Goal: Task Accomplishment & Management: Use online tool/utility

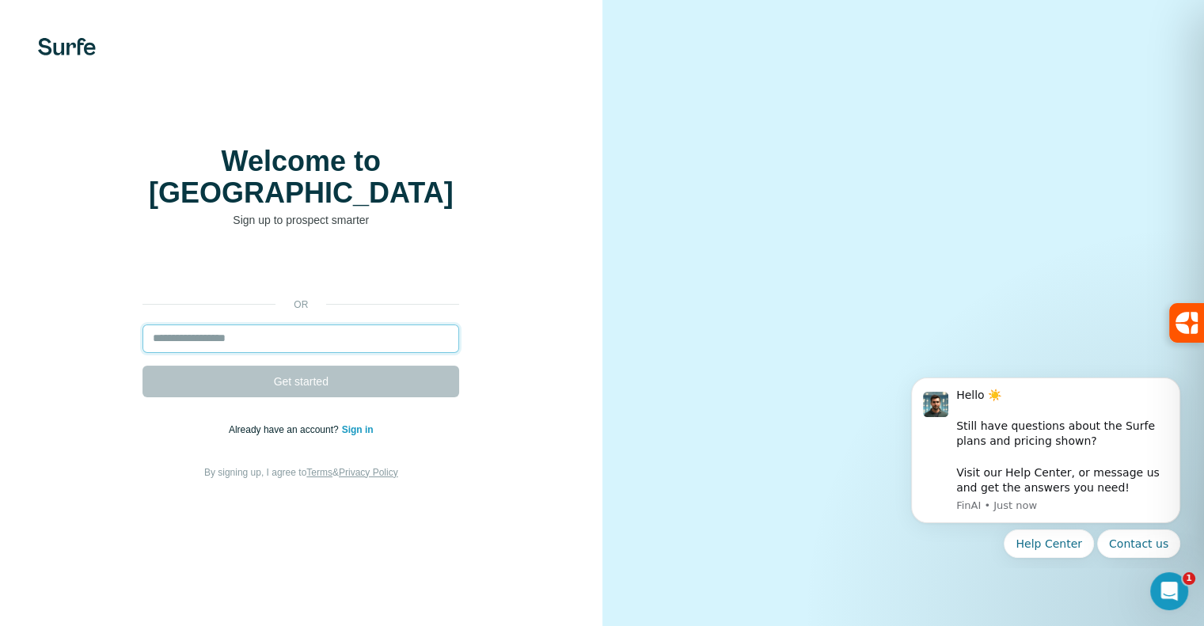
drag, startPoint x: 0, startPoint y: 0, endPoint x: 337, endPoint y: 333, distance: 473.7
click at [337, 333] on input "email" at bounding box center [301, 339] width 317 height 29
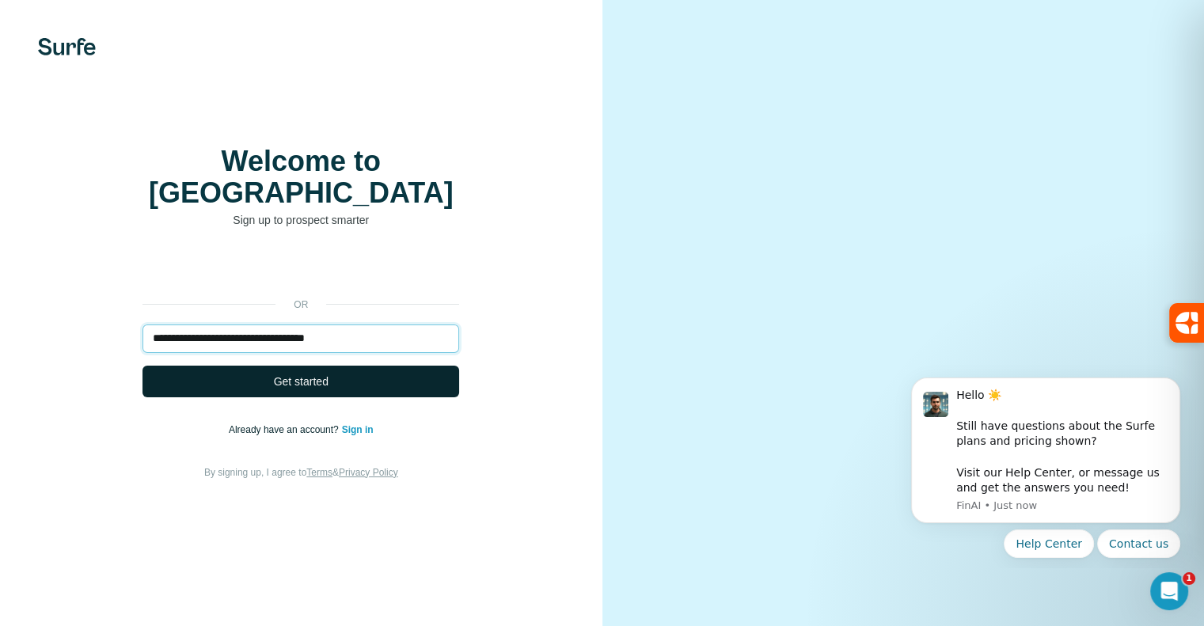
type input "**********"
click at [319, 379] on span "Get started" at bounding box center [301, 382] width 55 height 16
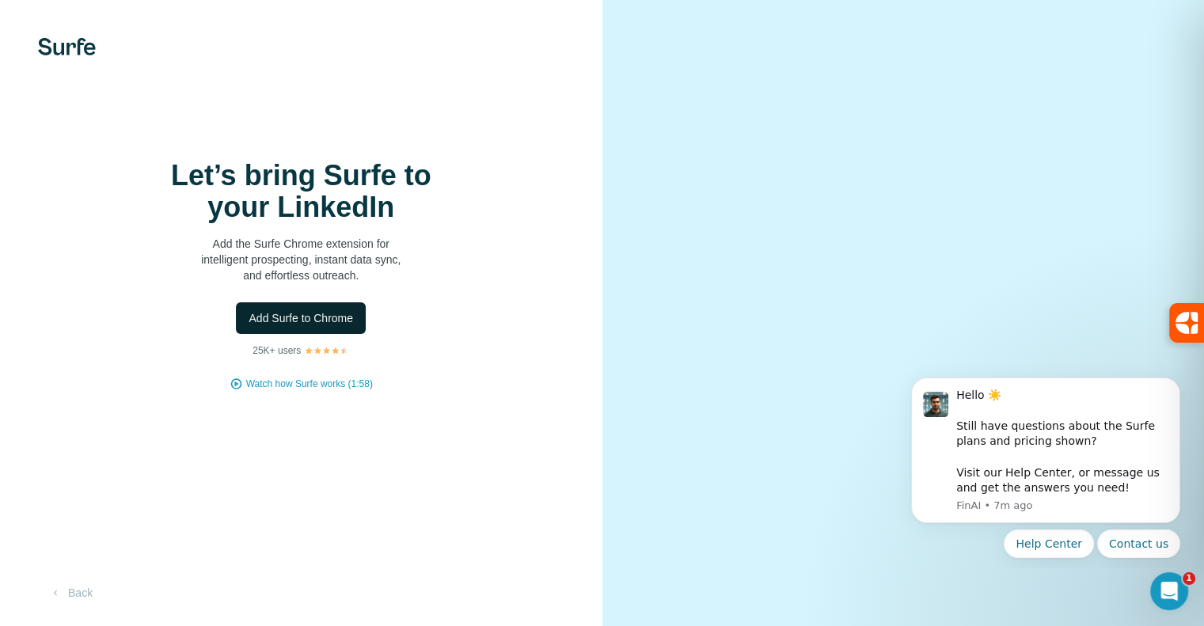
click at [301, 326] on span "Add Surfe to Chrome" at bounding box center [301, 318] width 105 height 16
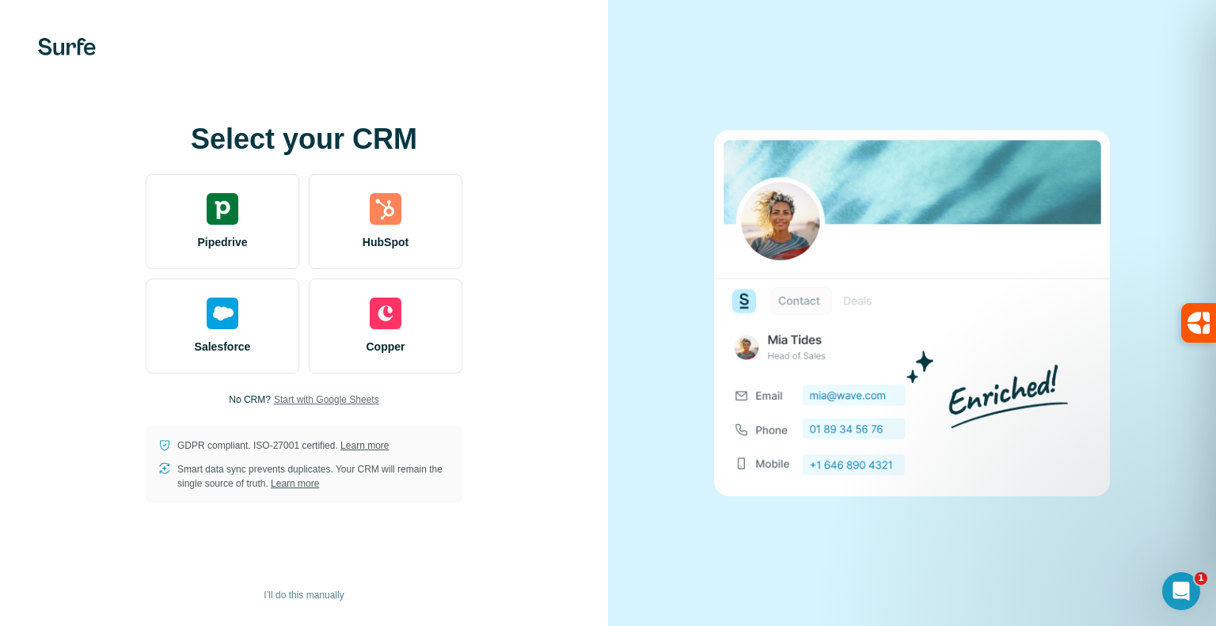
click at [348, 398] on span "Start with Google Sheets" at bounding box center [326, 400] width 105 height 14
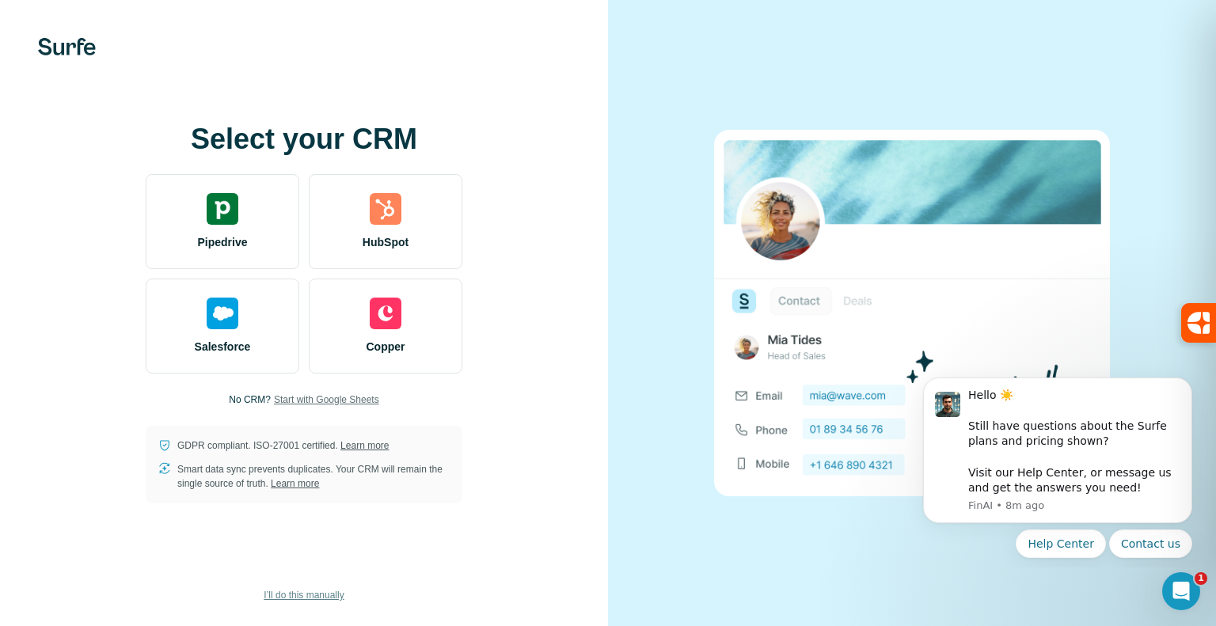
click at [307, 588] on span "I’ll do this manually" at bounding box center [304, 595] width 80 height 14
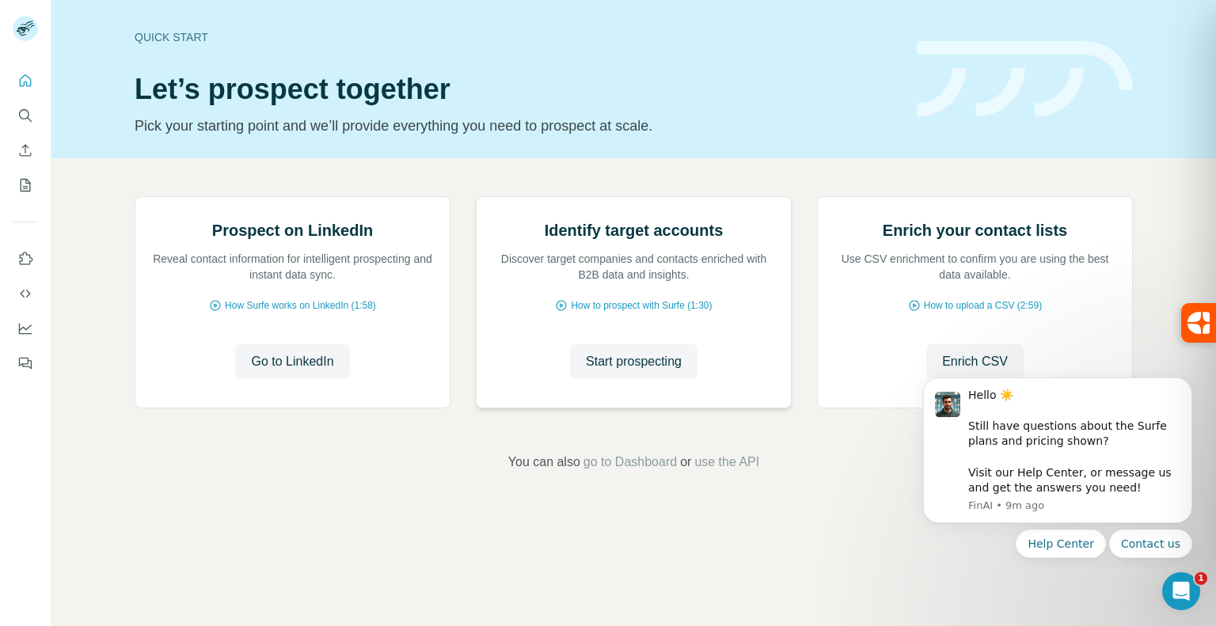
scroll to position [57, 0]
click at [302, 371] on span "Go to LinkedIn" at bounding box center [292, 361] width 82 height 19
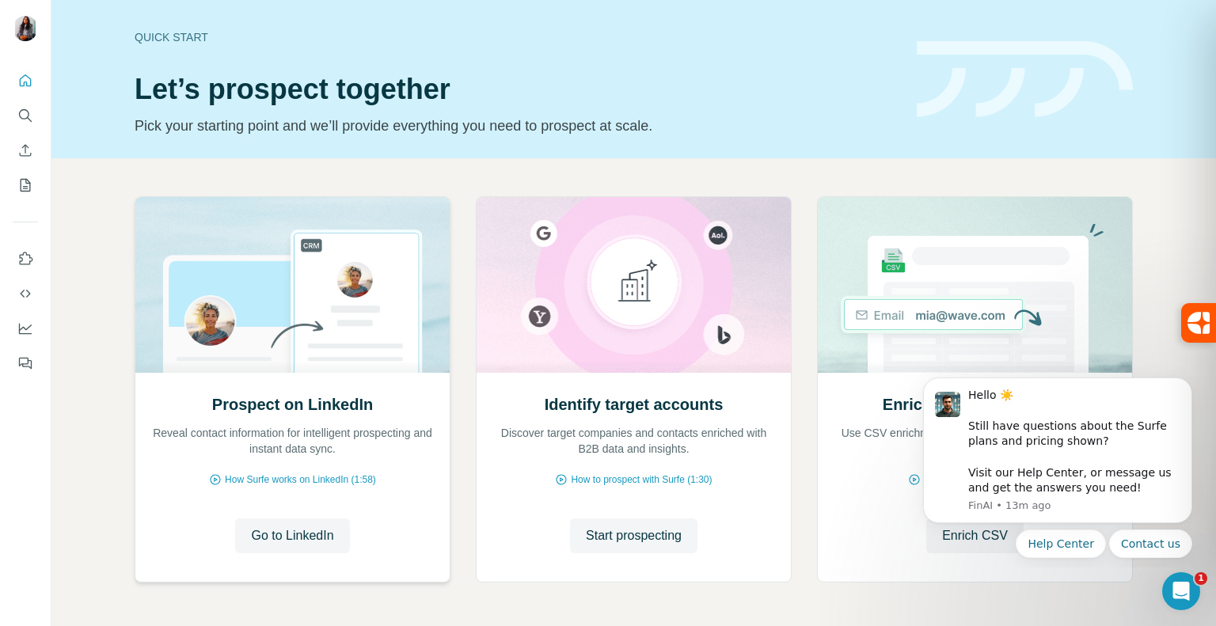
scroll to position [57, 0]
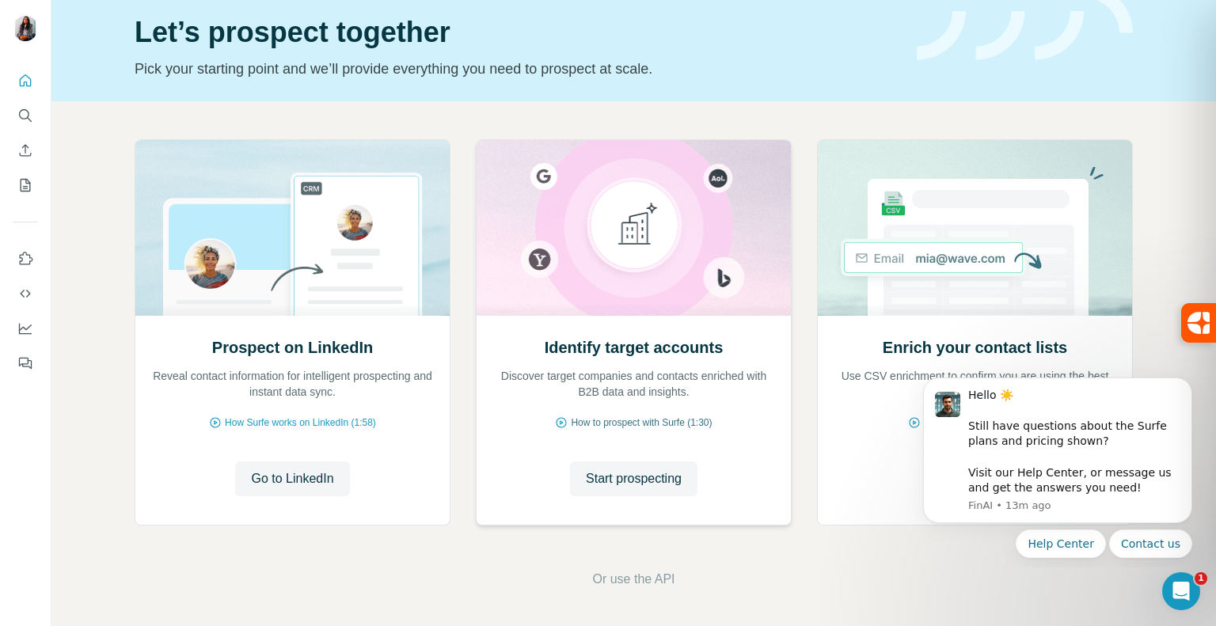
click at [611, 423] on span "How to prospect with Surfe (1:30)" at bounding box center [641, 423] width 141 height 14
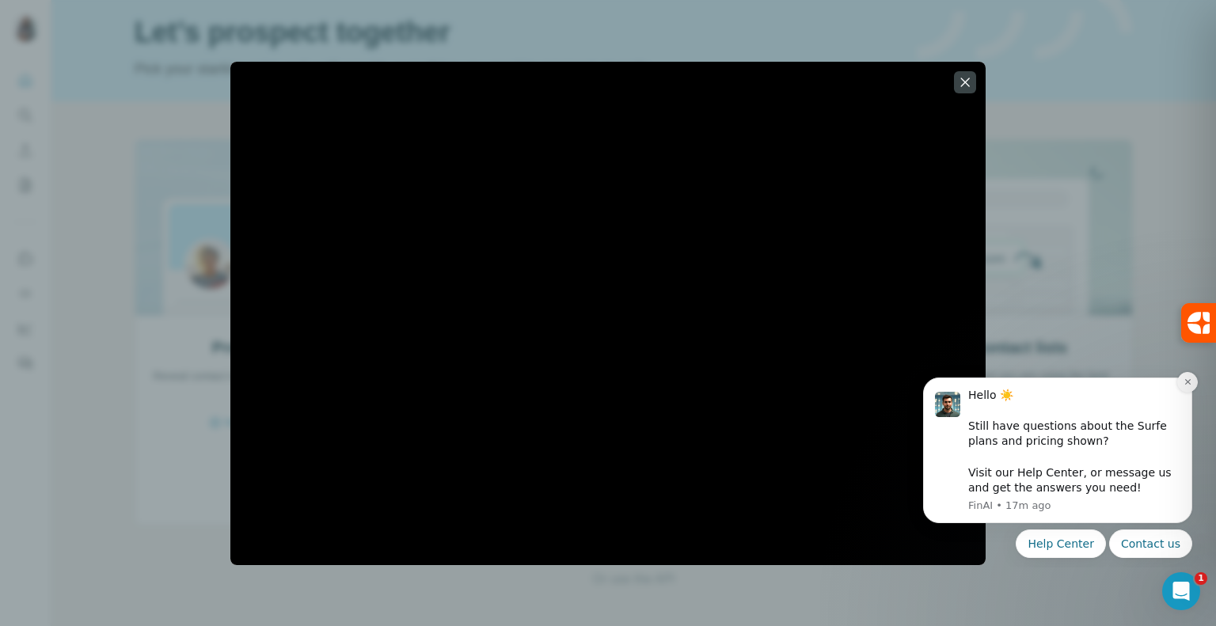
click at [1191, 382] on icon "Dismiss notification" at bounding box center [1188, 382] width 9 height 9
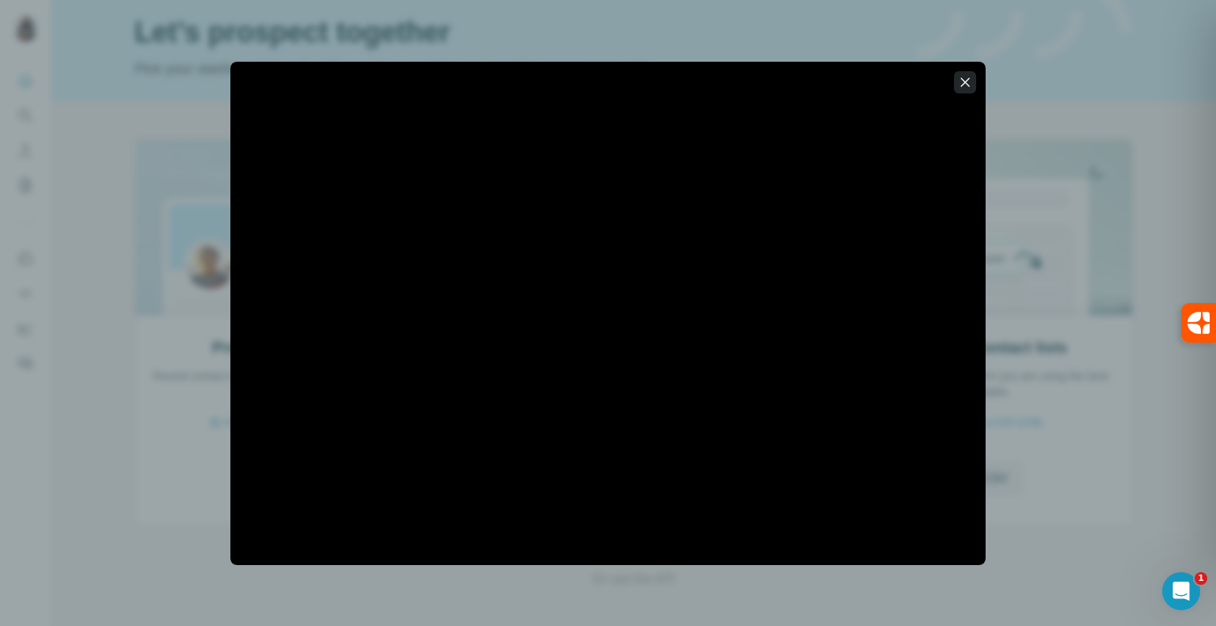
click at [957, 83] on icon "button" at bounding box center [965, 82] width 16 height 16
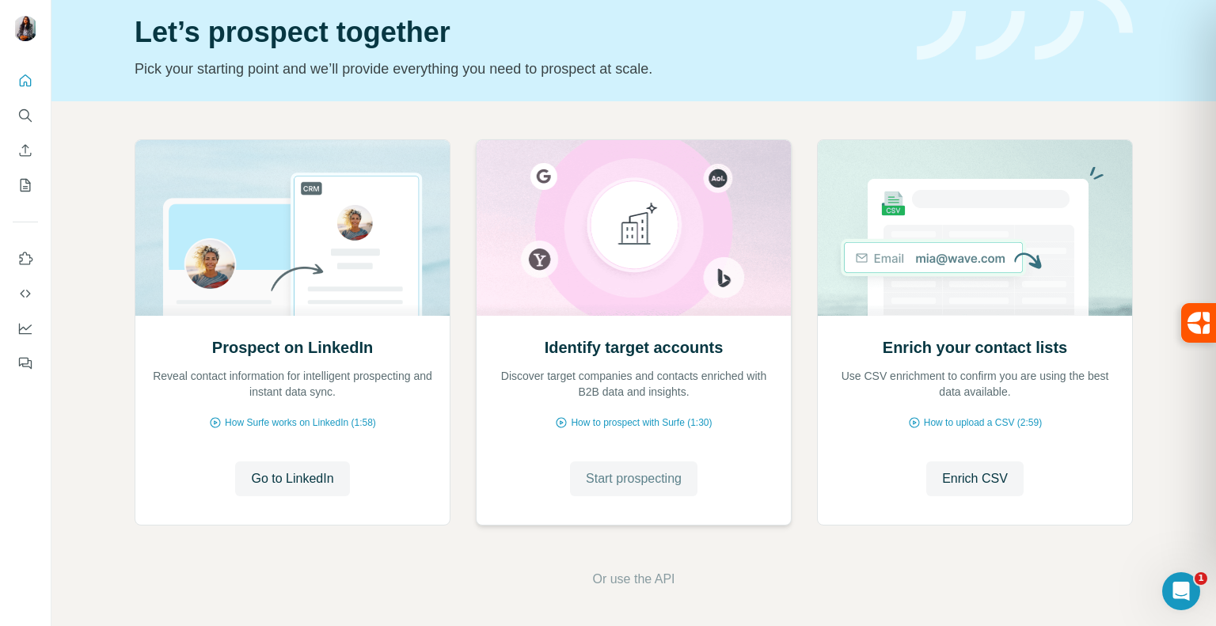
click at [607, 474] on span "Start prospecting" at bounding box center [634, 479] width 96 height 19
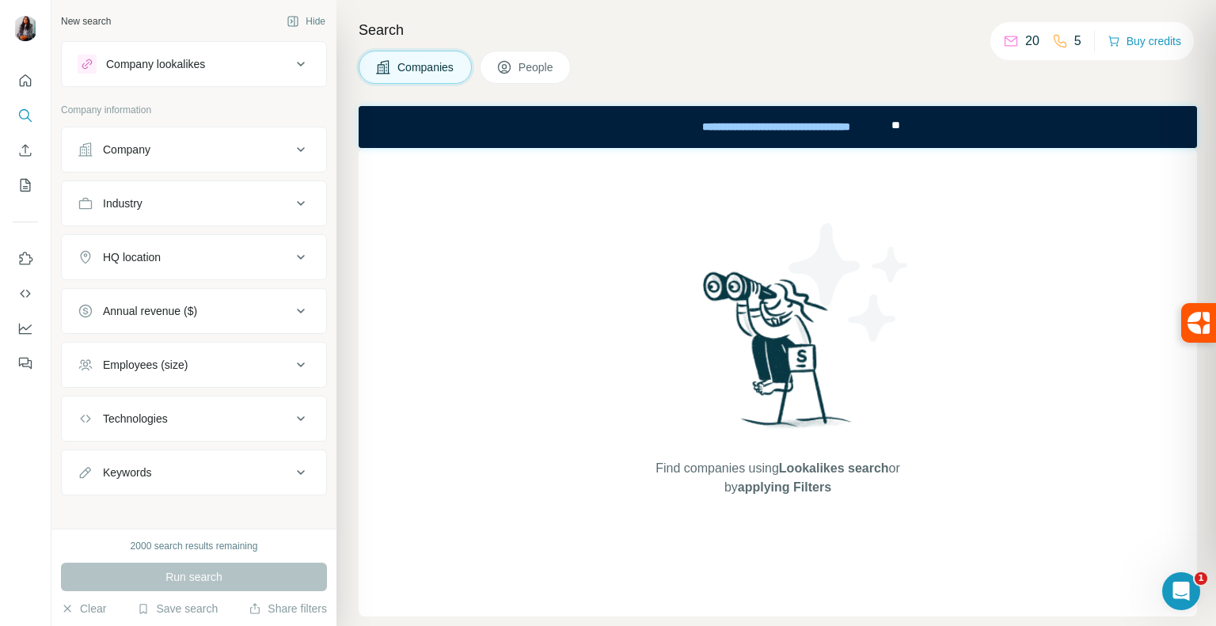
click at [291, 59] on icon at bounding box center [300, 64] width 19 height 19
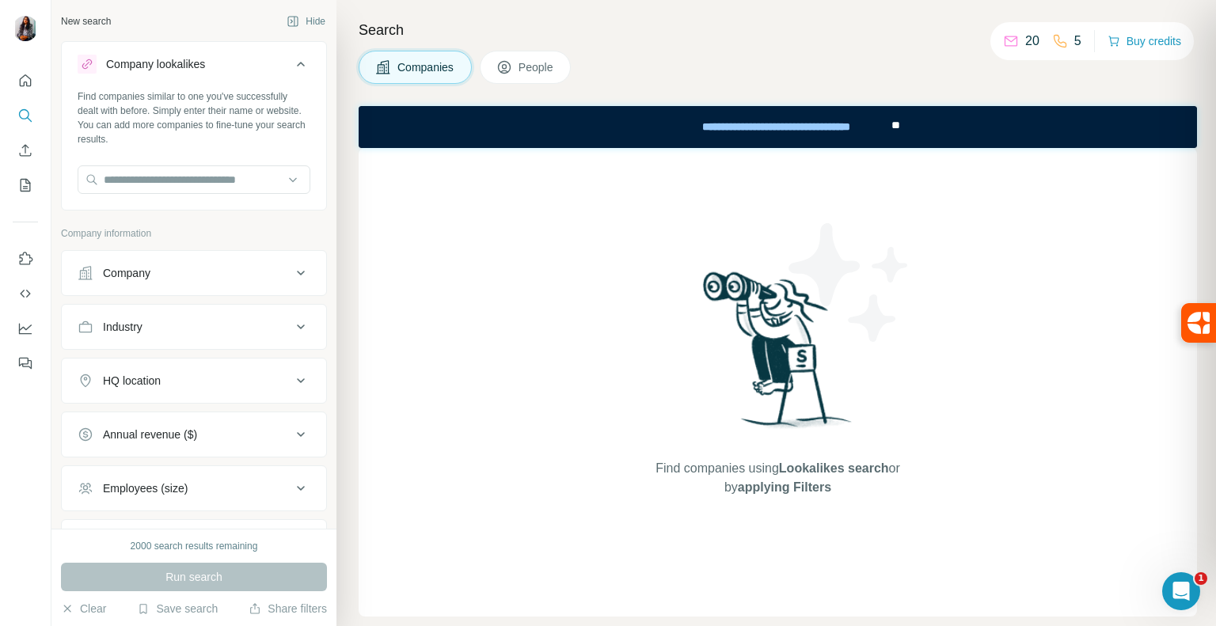
click at [291, 59] on icon at bounding box center [300, 64] width 19 height 19
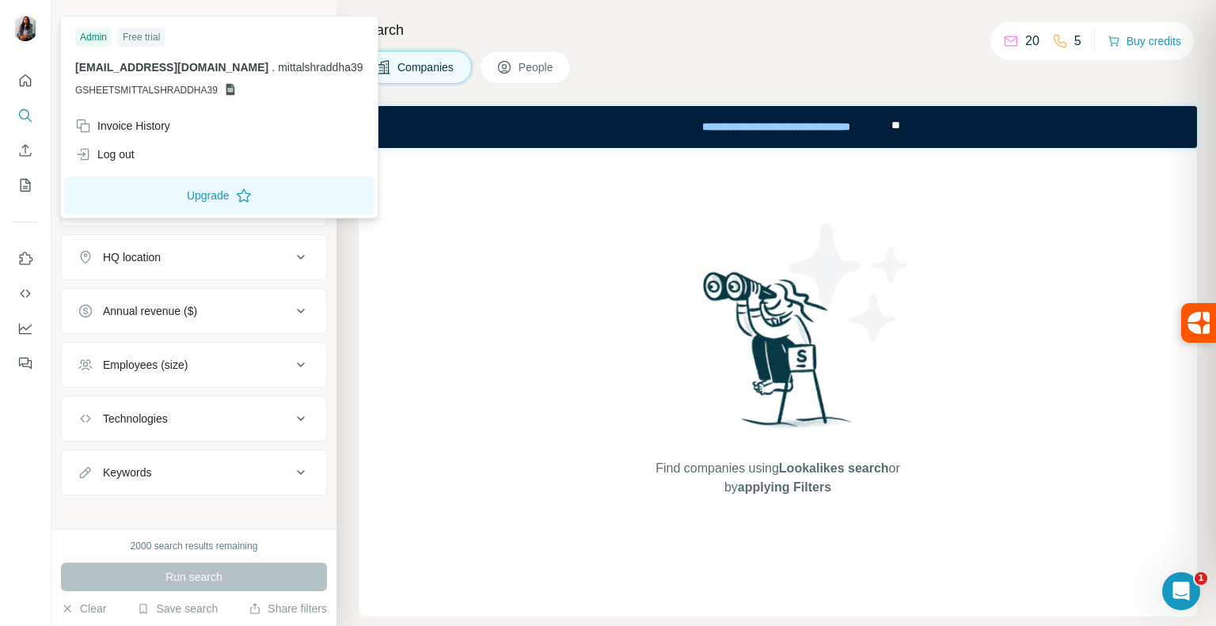
click at [225, 85] on icon at bounding box center [230, 89] width 13 height 13
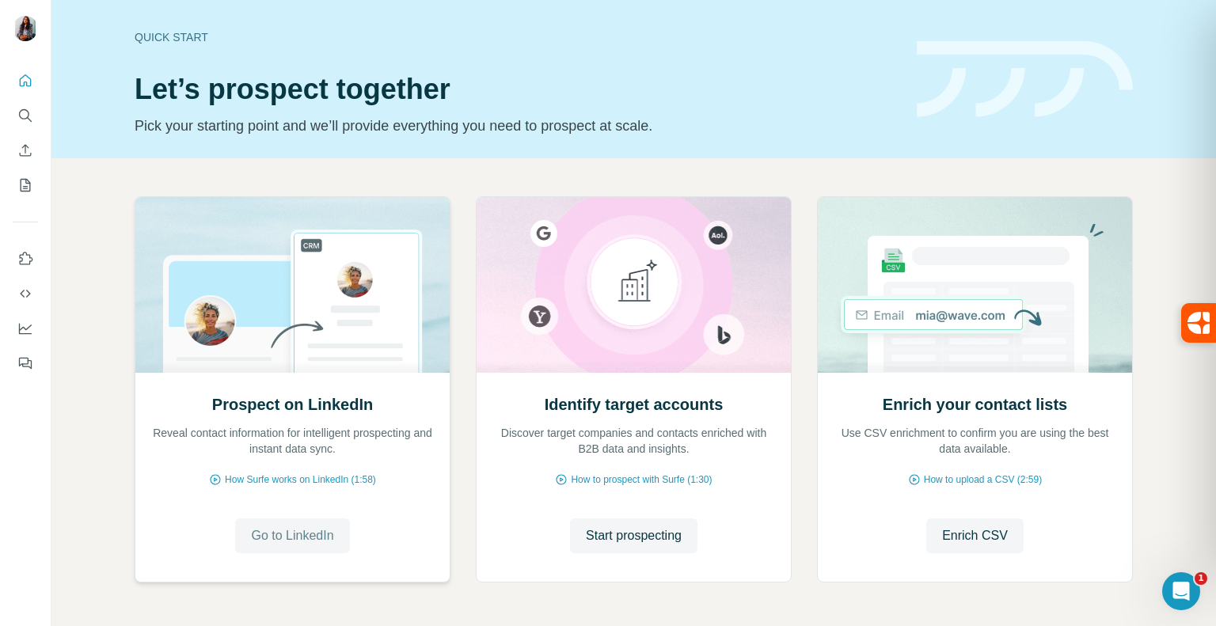
click at [283, 523] on button "Go to LinkedIn" at bounding box center [292, 536] width 114 height 35
click at [280, 477] on span "How Surfe works on LinkedIn (1:58)" at bounding box center [300, 480] width 151 height 14
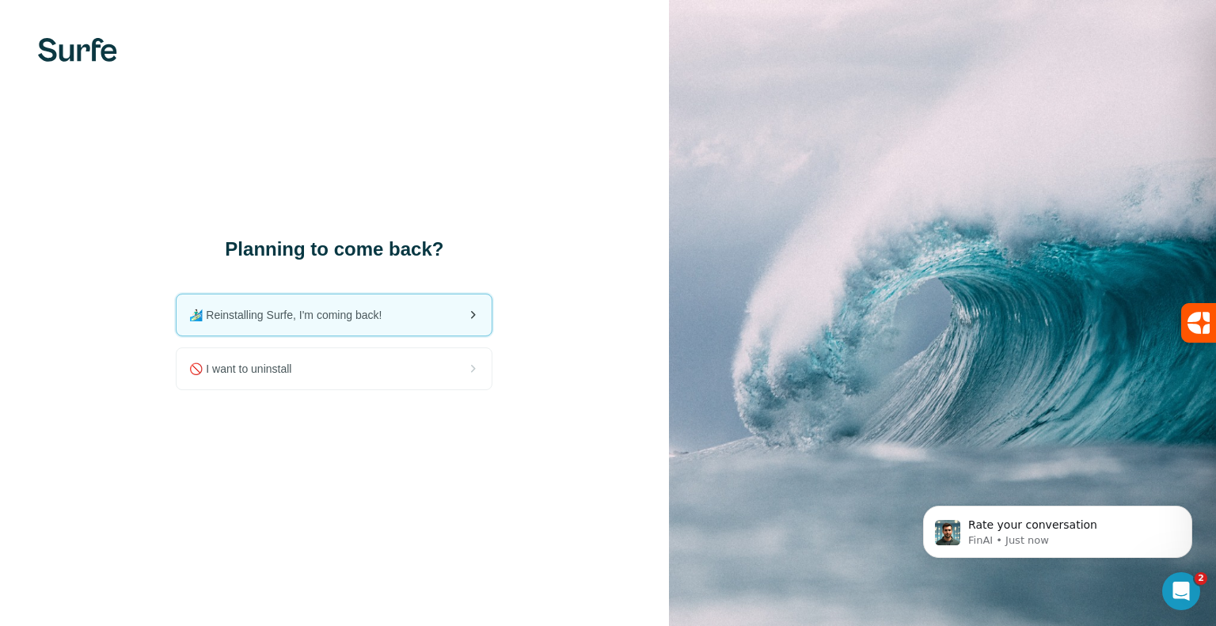
click at [424, 322] on div "🏄🏻‍♂️ Reinstalling Surfe, I'm coming back!" at bounding box center [334, 315] width 315 height 41
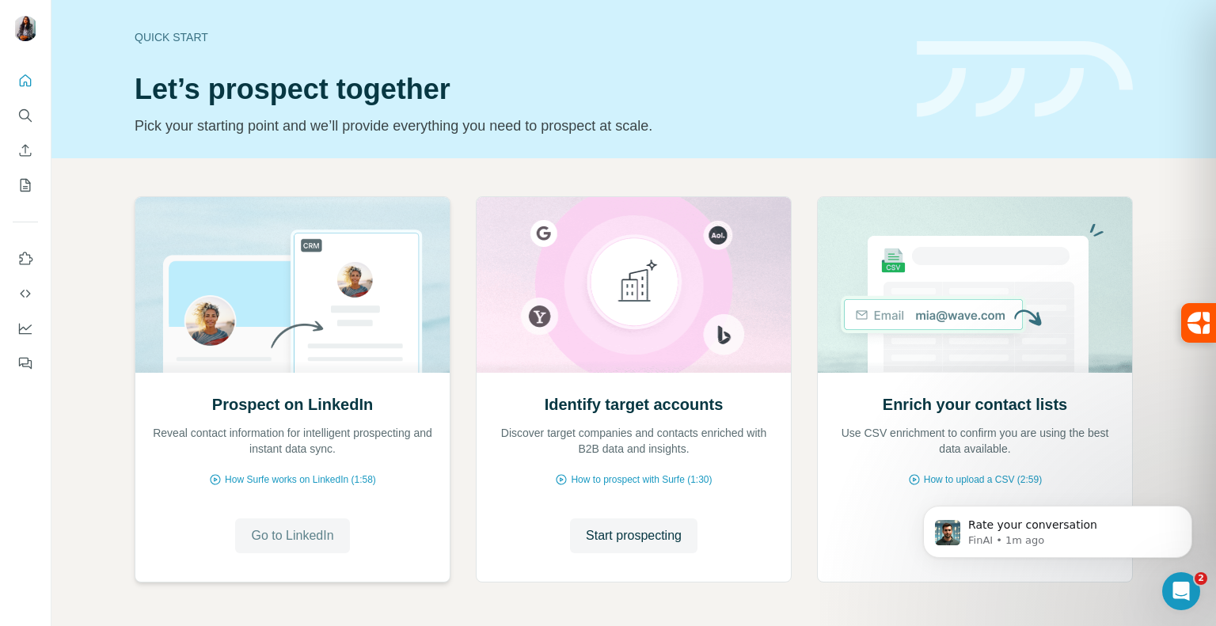
click at [288, 536] on span "Go to LinkedIn" at bounding box center [292, 536] width 82 height 19
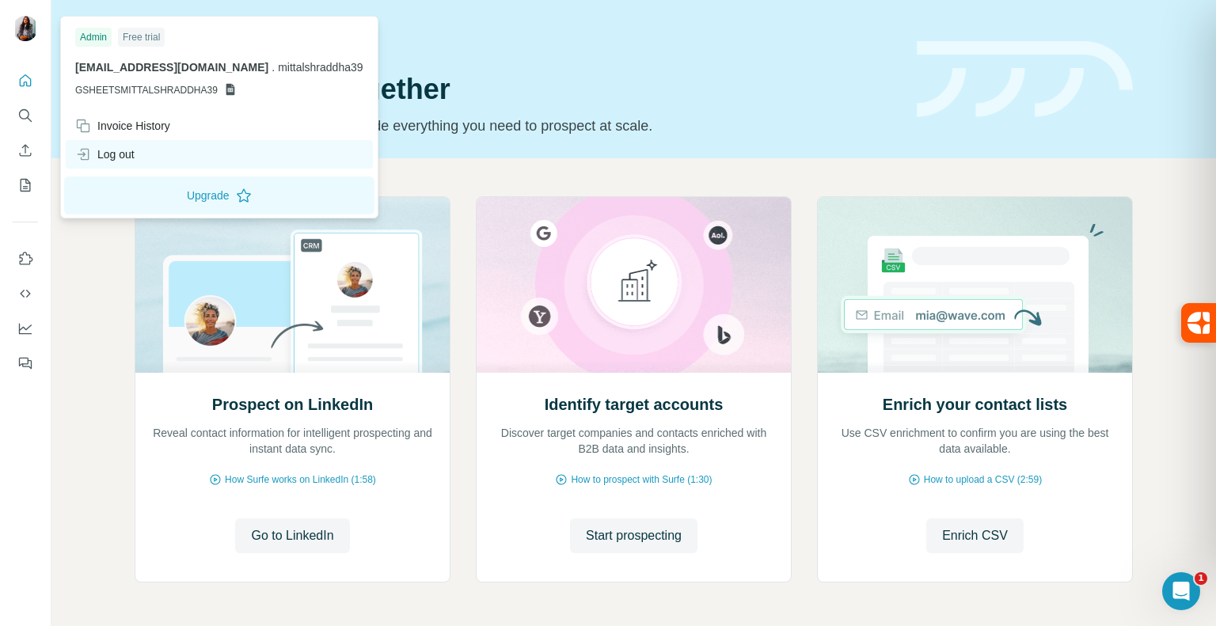
click at [119, 152] on div "Log out" at bounding box center [104, 154] width 59 height 16
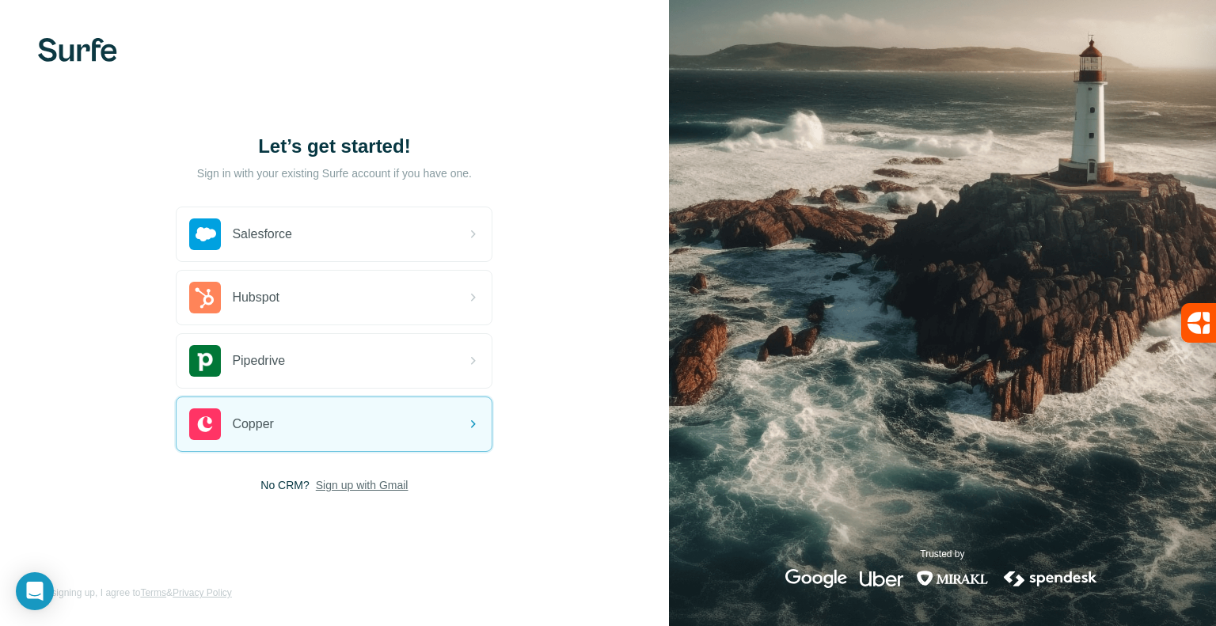
click at [386, 486] on span "Sign up with Gmail" at bounding box center [362, 486] width 93 height 16
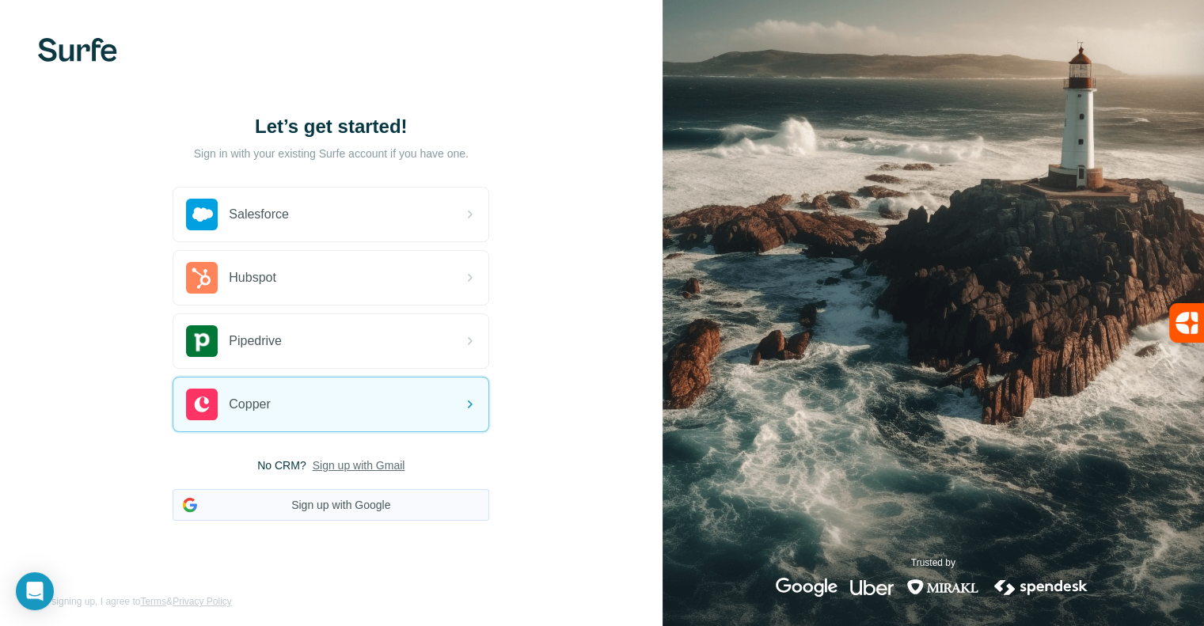
click at [380, 508] on button "Sign up with Google" at bounding box center [331, 505] width 317 height 32
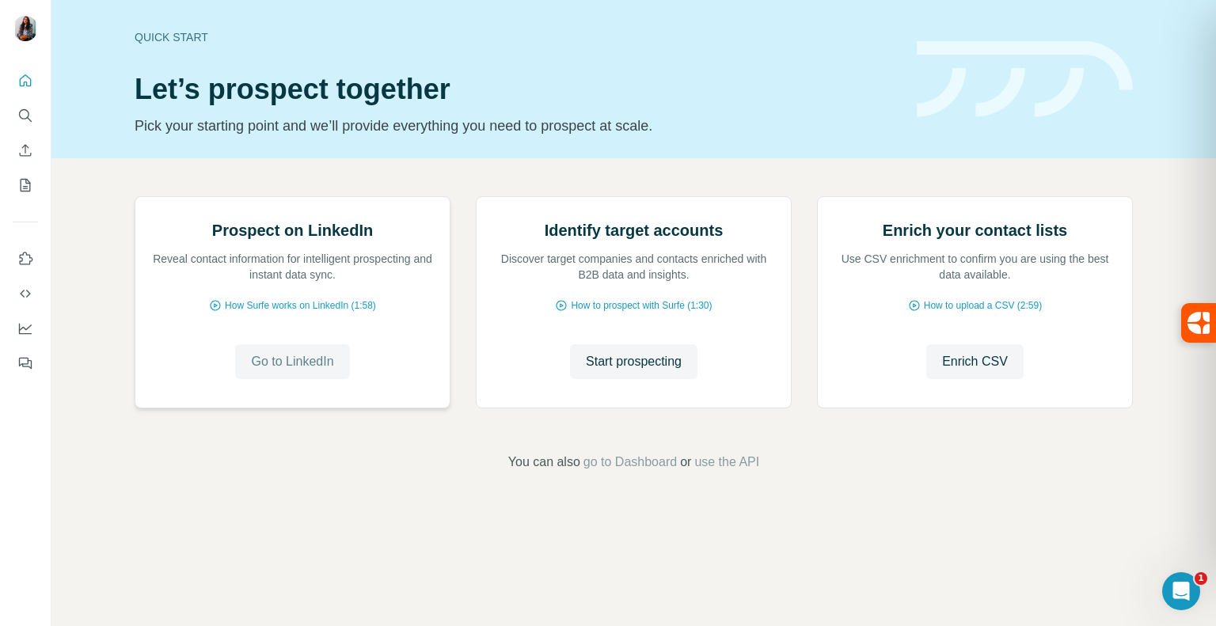
click at [310, 371] on span "Go to LinkedIn" at bounding box center [292, 361] width 82 height 19
